Goal: Information Seeking & Learning: Learn about a topic

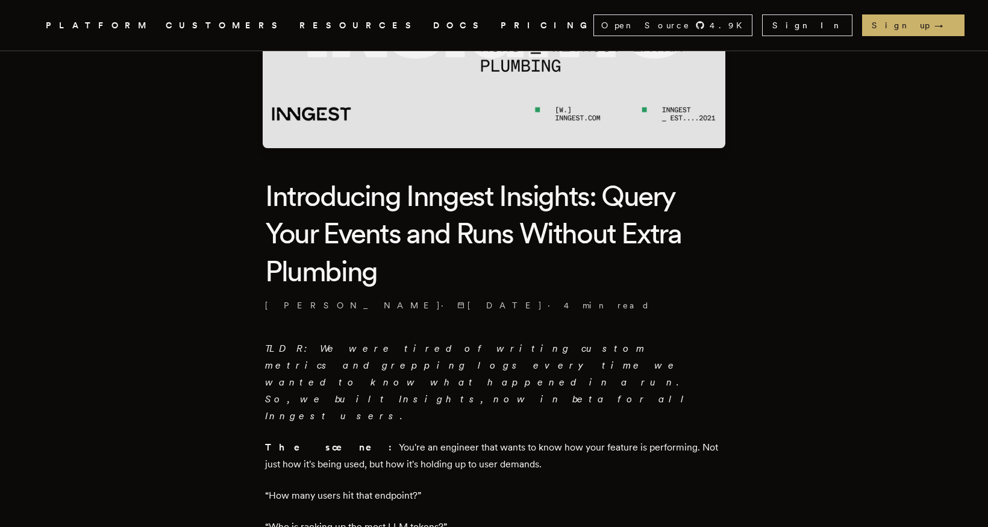
scroll to position [394, 0]
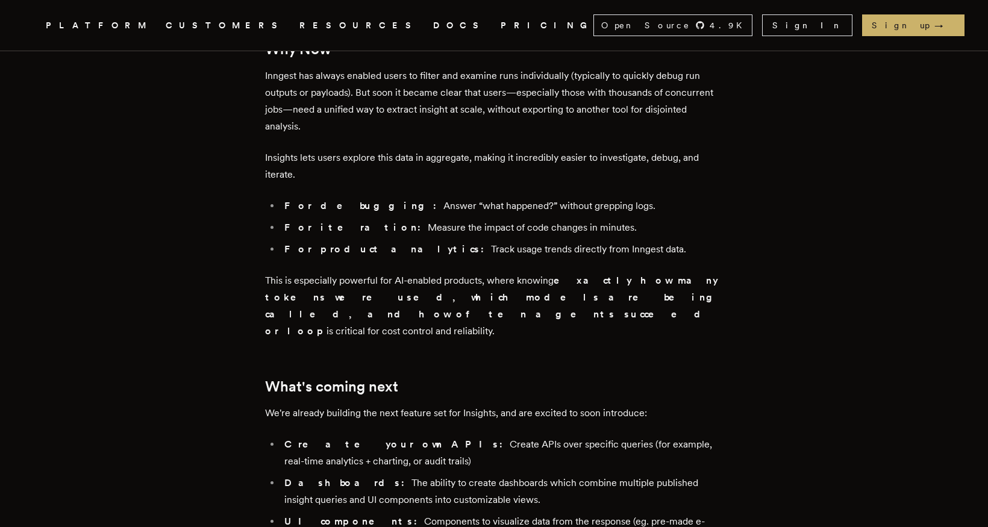
scroll to position [2330, 0]
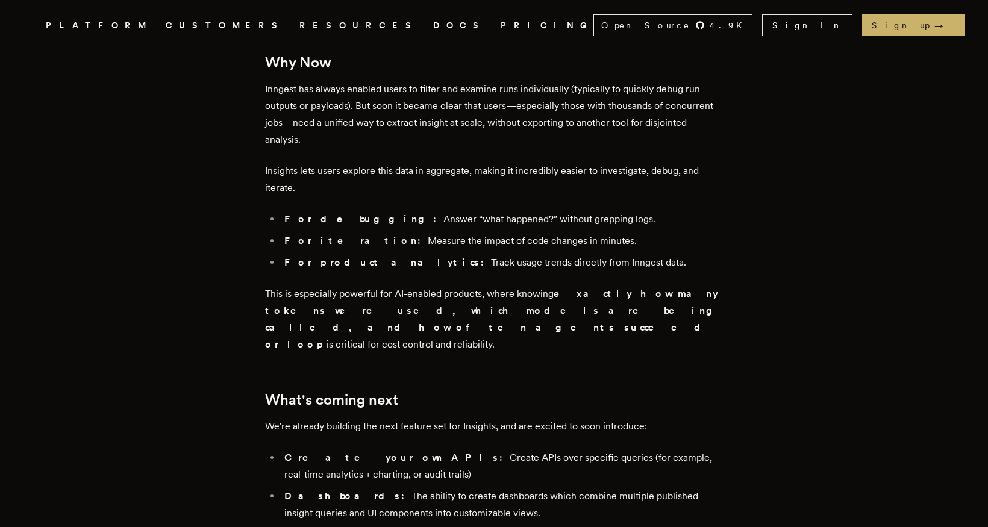
scroll to position [2067, 0]
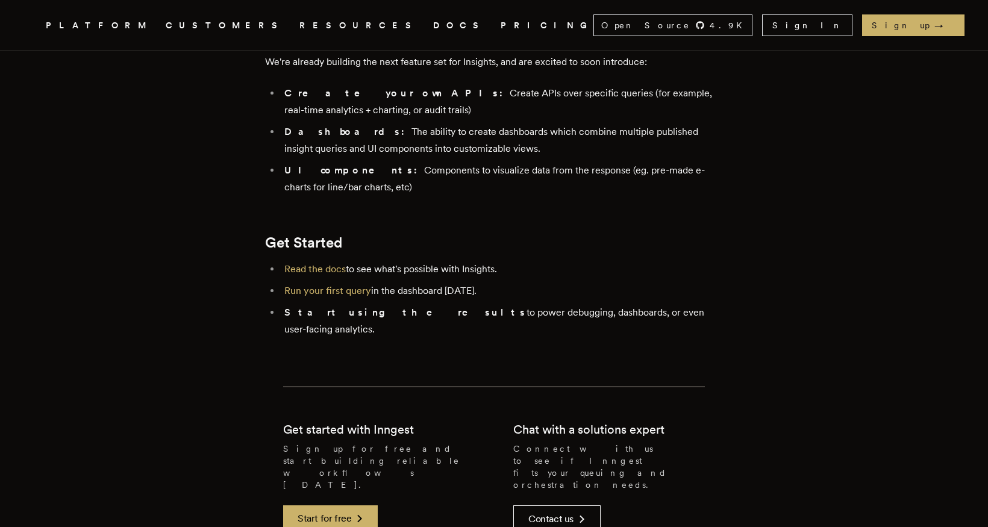
scroll to position [2659, 0]
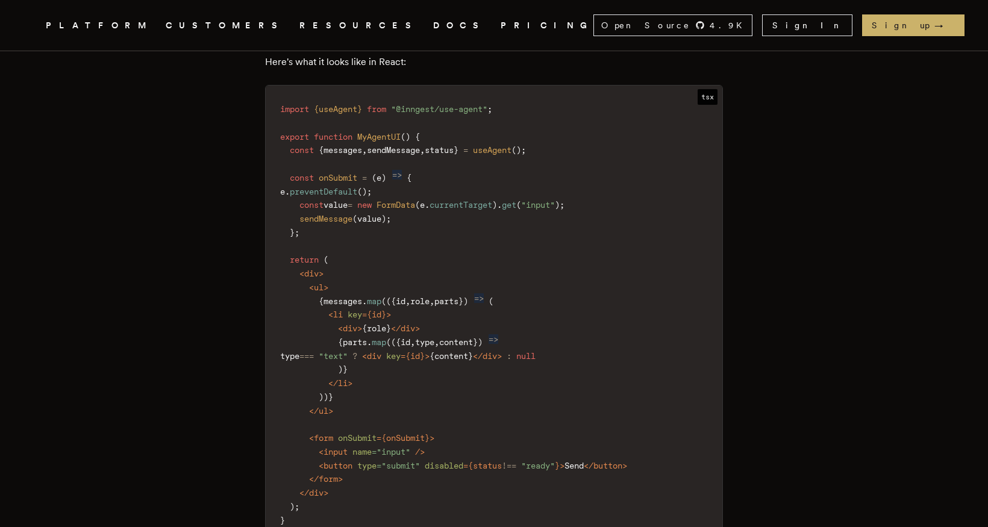
scroll to position [1577, 0]
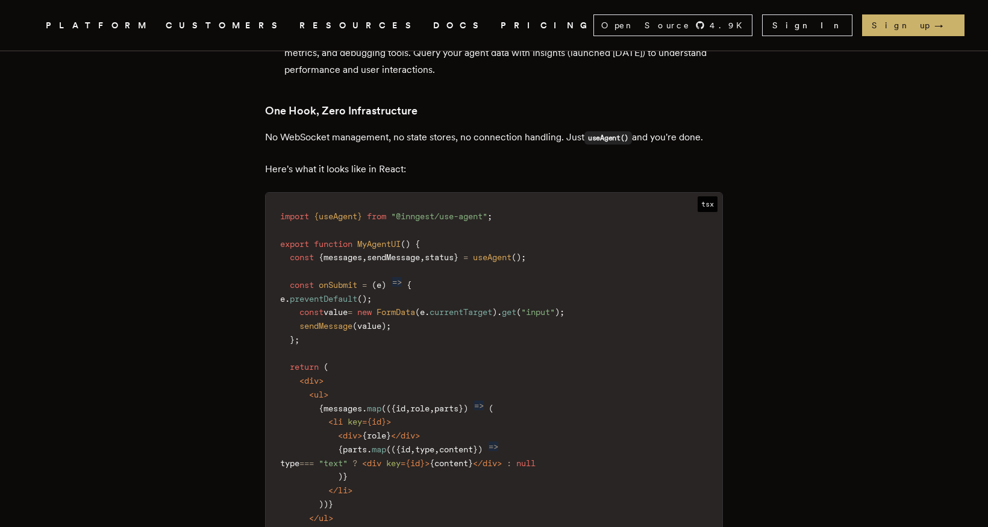
drag, startPoint x: 817, startPoint y: 351, endPoint x: 825, endPoint y: 351, distance: 7.8
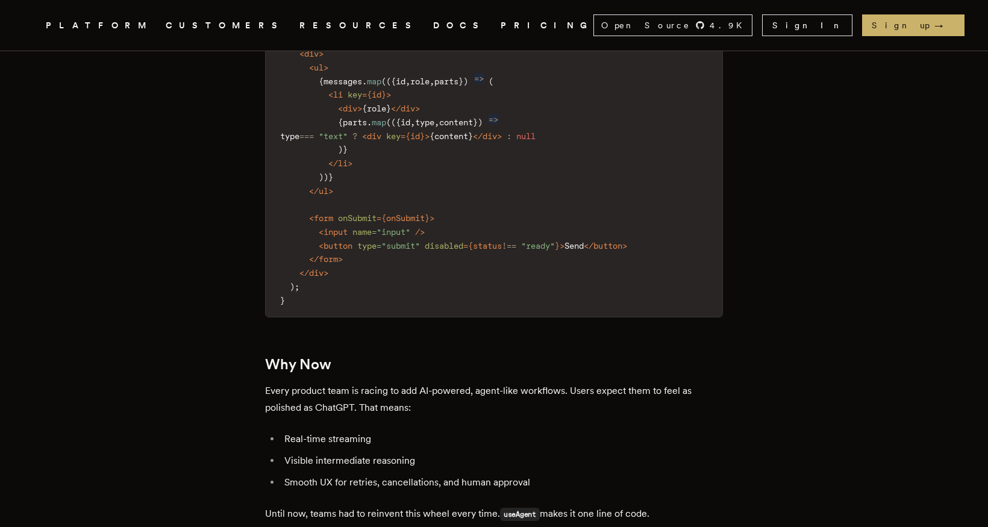
scroll to position [1906, 0]
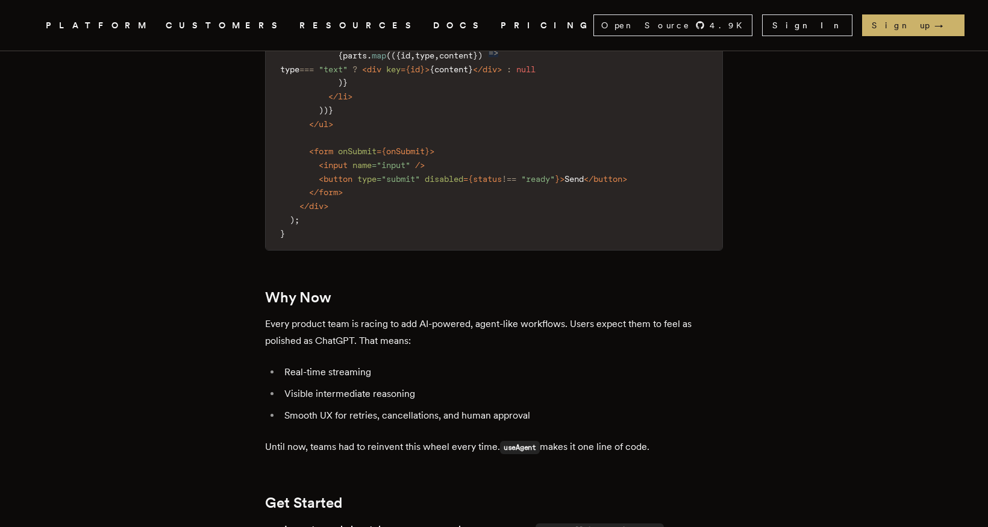
scroll to position [2103, 0]
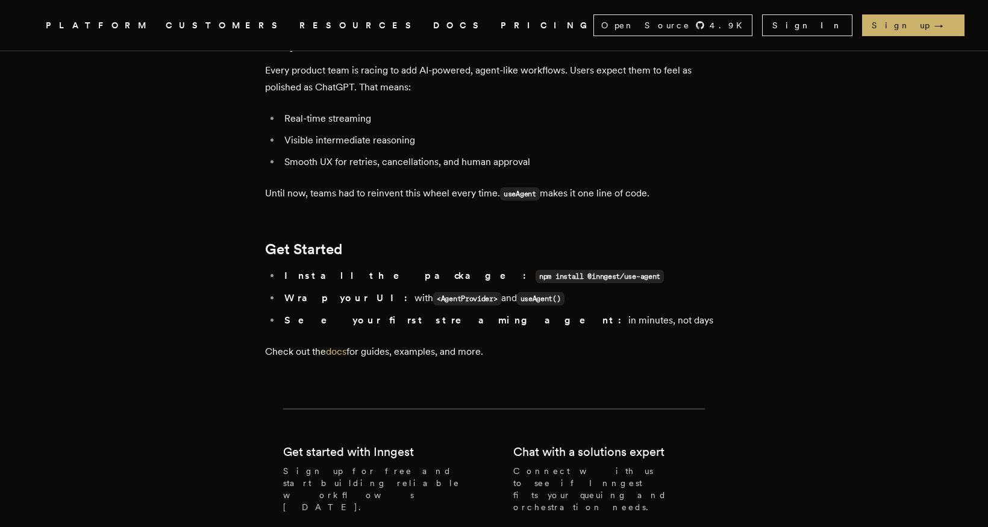
scroll to position [2235, 0]
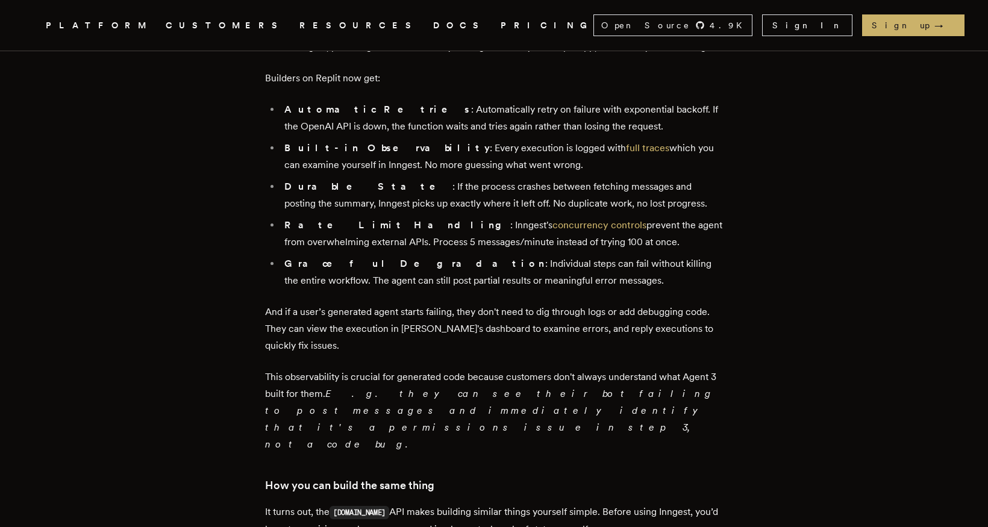
scroll to position [1183, 0]
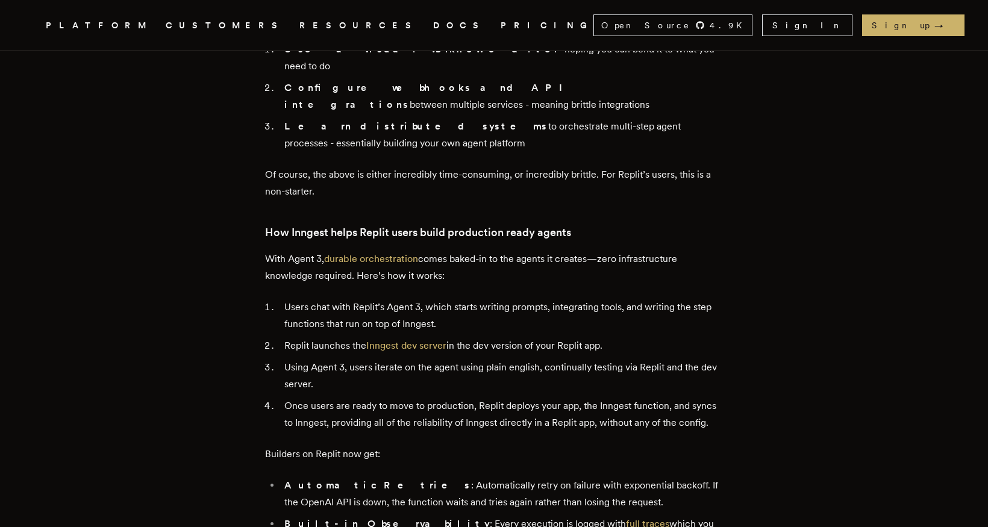
click at [722, 201] on main "Announcing Inngest + Replit: Vibe code your agents Tony Holdstock-Brown · 9/25/…" at bounding box center [494, 260] width 482 height 2209
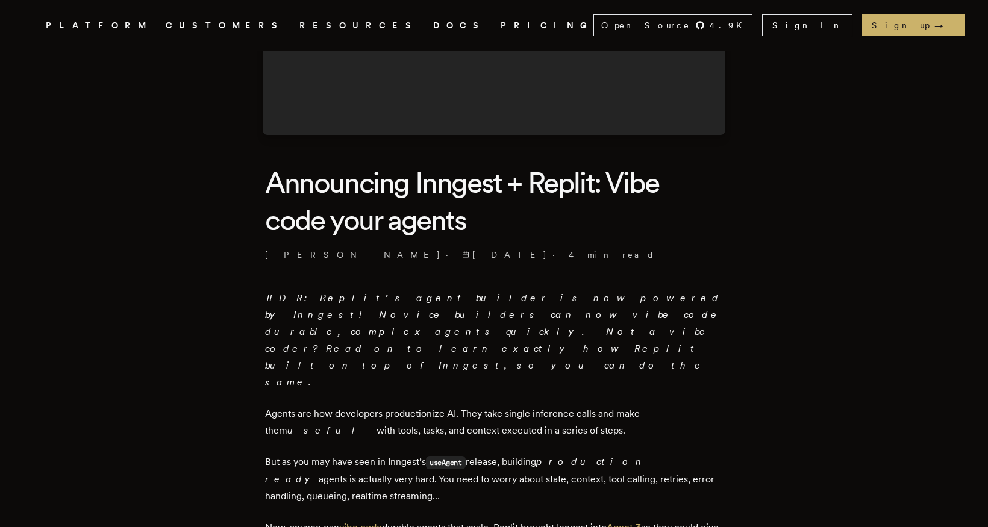
scroll to position [131, 0]
